Goal: Information Seeking & Learning: Learn about a topic

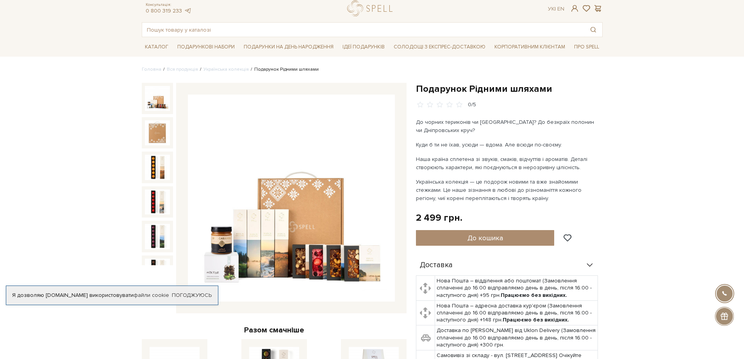
scroll to position [39, 0]
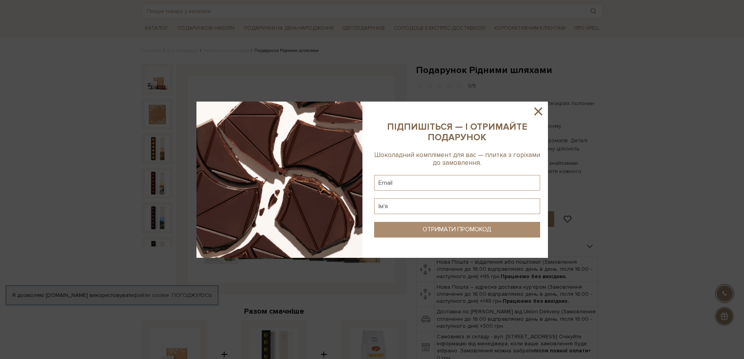
click at [535, 107] on icon at bounding box center [538, 111] width 13 height 13
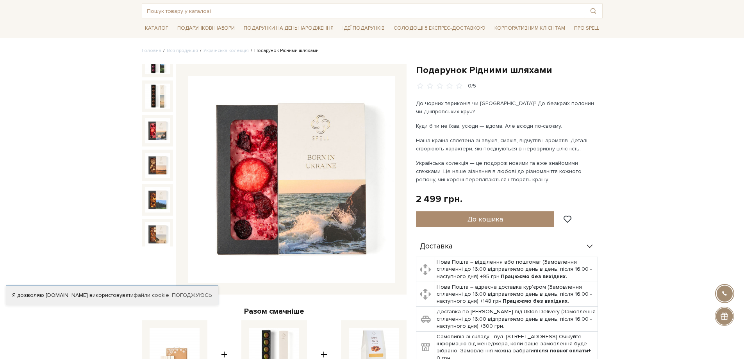
scroll to position [0, 0]
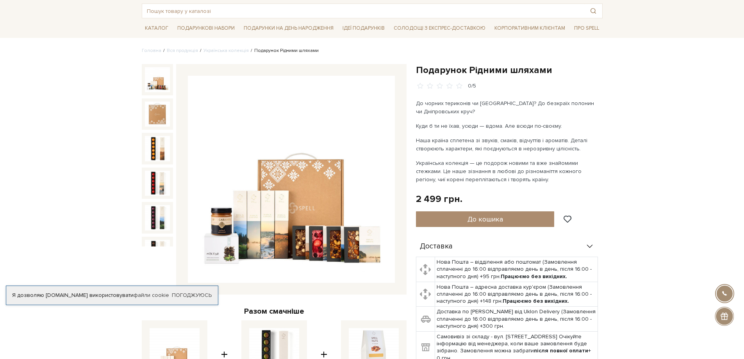
click at [148, 75] on img at bounding box center [157, 79] width 25 height 25
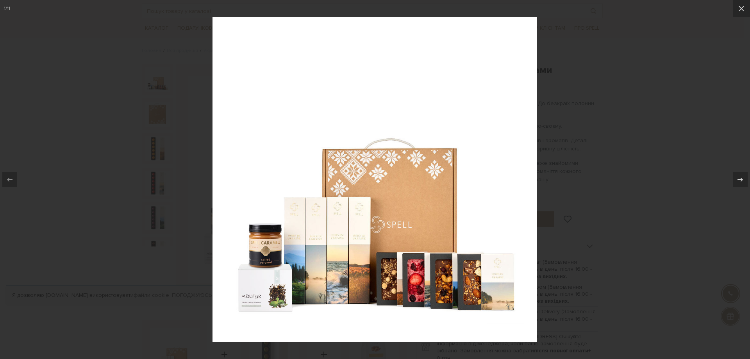
click at [41, 54] on div at bounding box center [375, 179] width 750 height 359
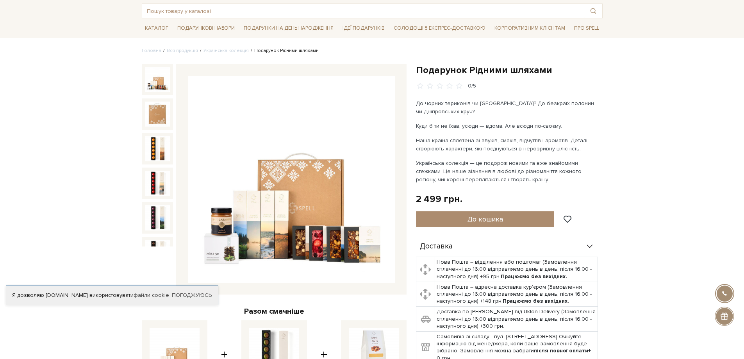
click at [161, 80] on img at bounding box center [157, 79] width 25 height 25
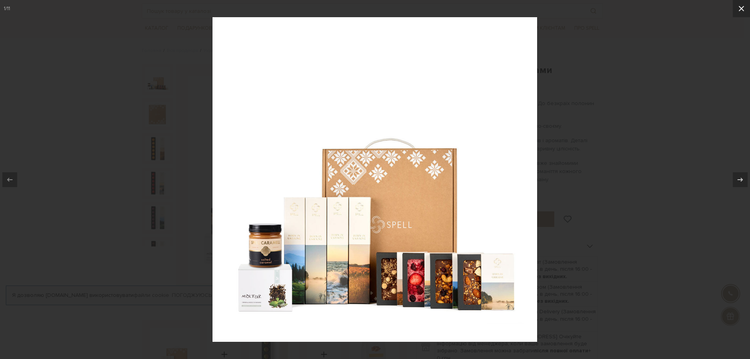
click at [744, 9] on button at bounding box center [741, 8] width 17 height 17
